Goal: Communication & Community: Participate in discussion

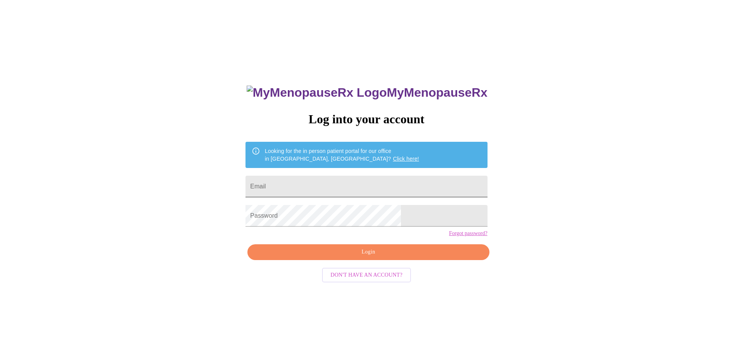
click at [345, 188] on input "Email" at bounding box center [367, 186] width 242 height 22
type input "[EMAIL_ADDRESS][DOMAIN_NAME]"
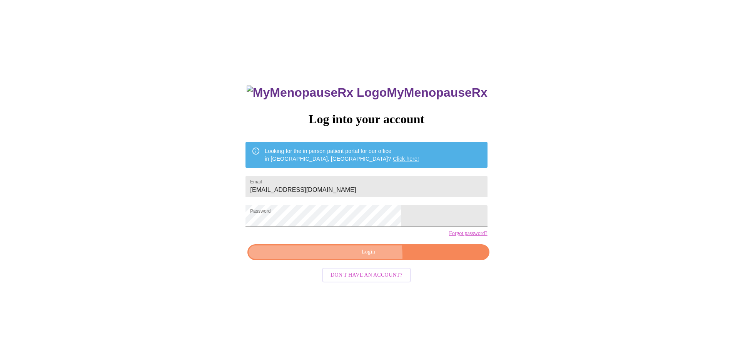
click at [364, 257] on span "Login" at bounding box center [368, 252] width 224 height 10
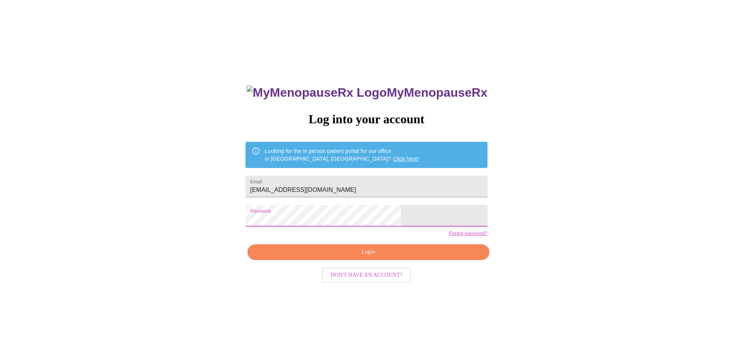
click at [267, 225] on div "MyMenopauseRx Log into your account Looking for the in person patient portal fo…" at bounding box center [366, 213] width 727 height 421
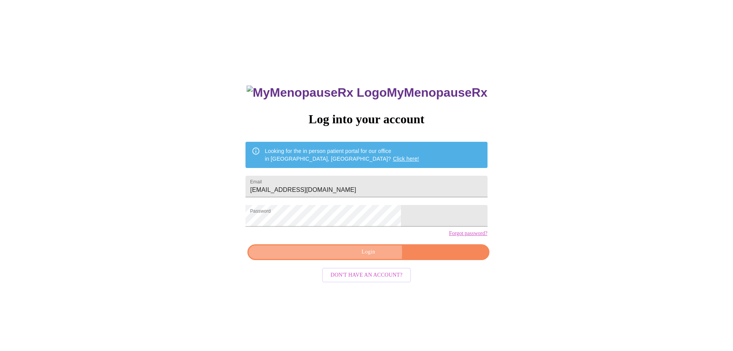
click at [354, 257] on span "Login" at bounding box center [368, 252] width 224 height 10
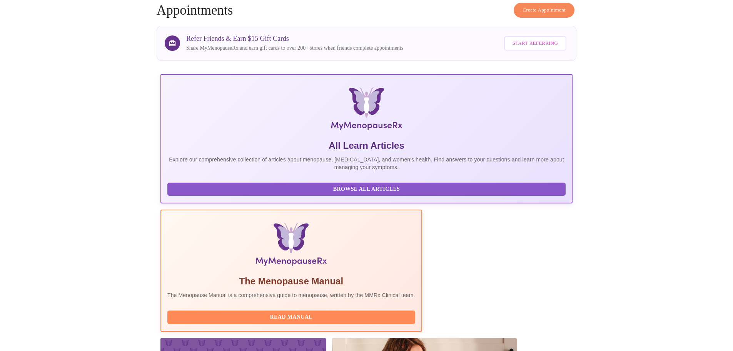
scroll to position [154, 0]
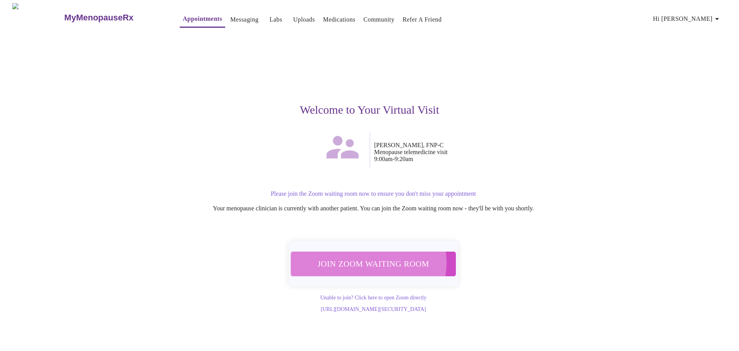
click at [366, 257] on span "Join Zoom Waiting Room" at bounding box center [373, 263] width 149 height 15
